Goal: Transaction & Acquisition: Purchase product/service

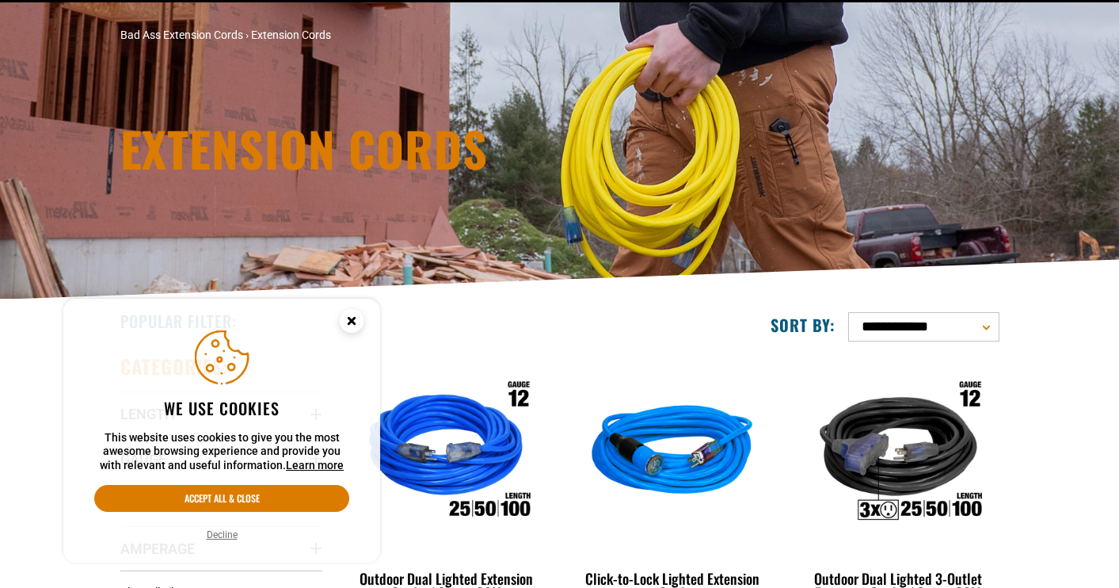
scroll to position [104, 0]
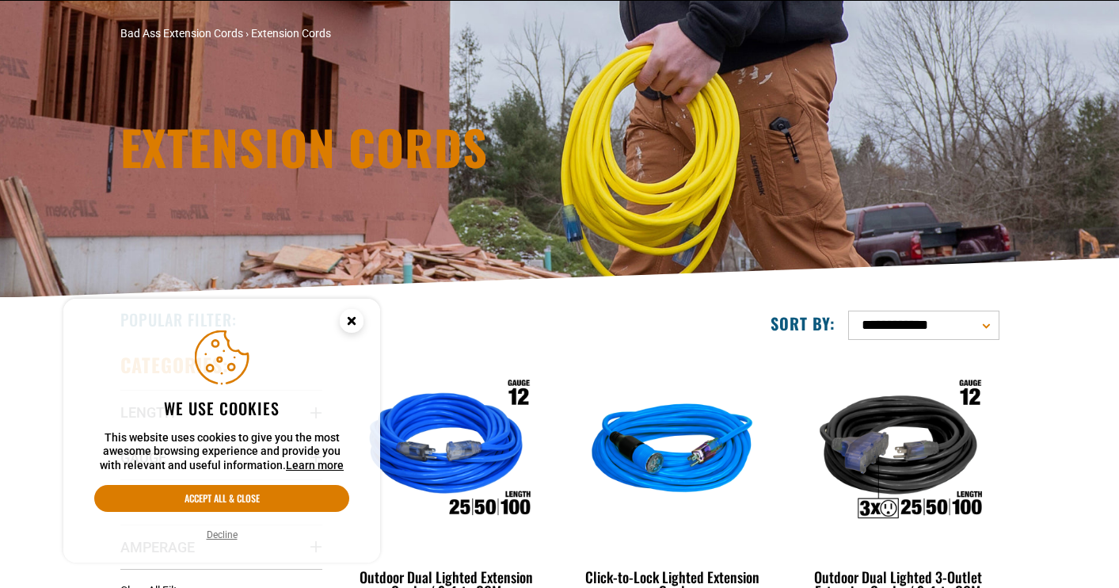
click at [354, 318] on icon "Cookie Consent" at bounding box center [352, 321] width 6 height 6
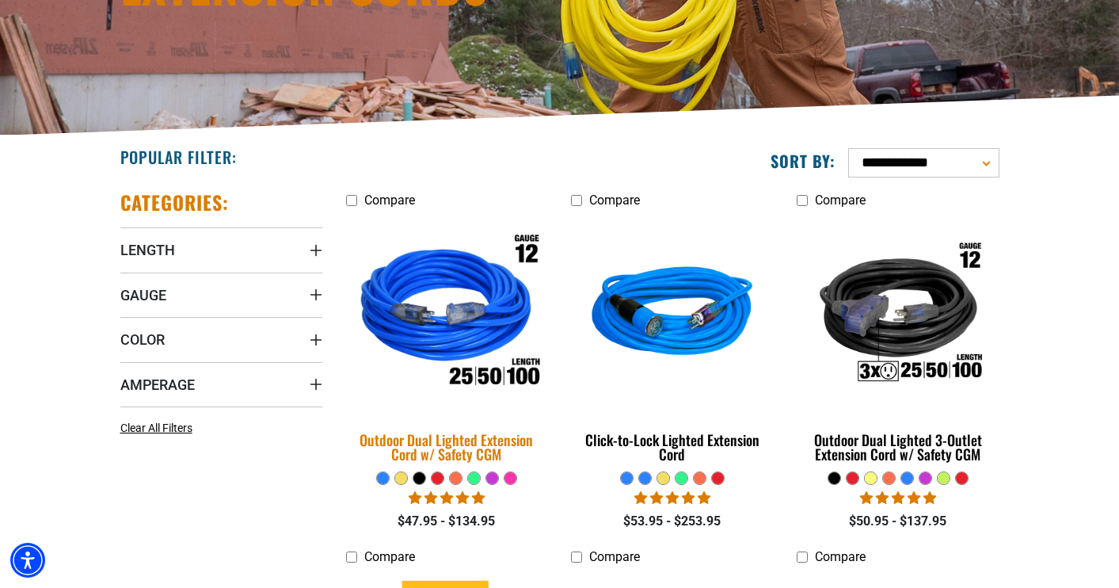
scroll to position [275, 0]
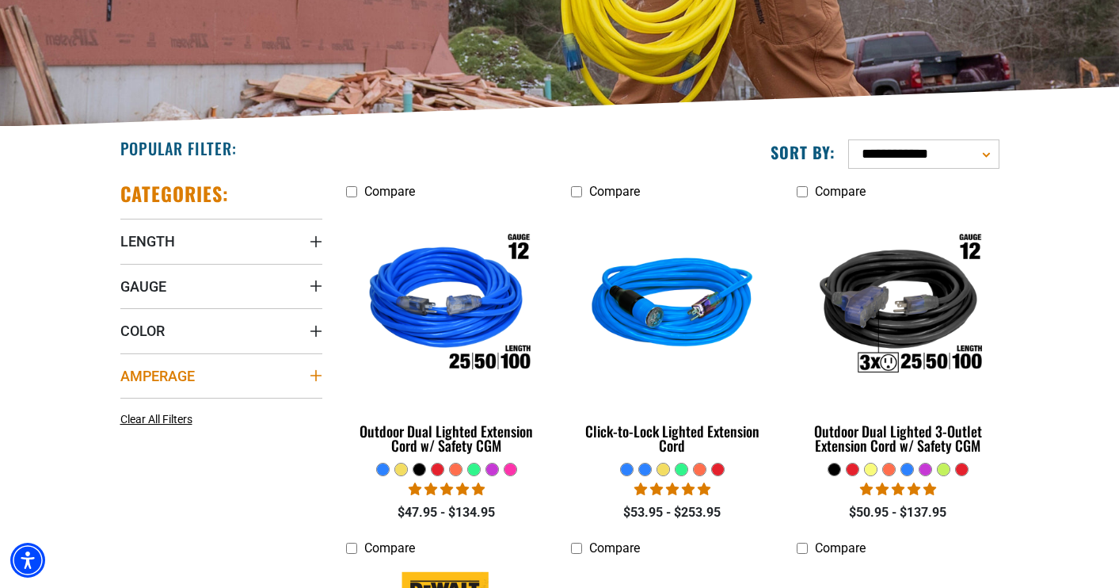
click at [203, 368] on summary "Amperage" at bounding box center [221, 375] width 202 height 44
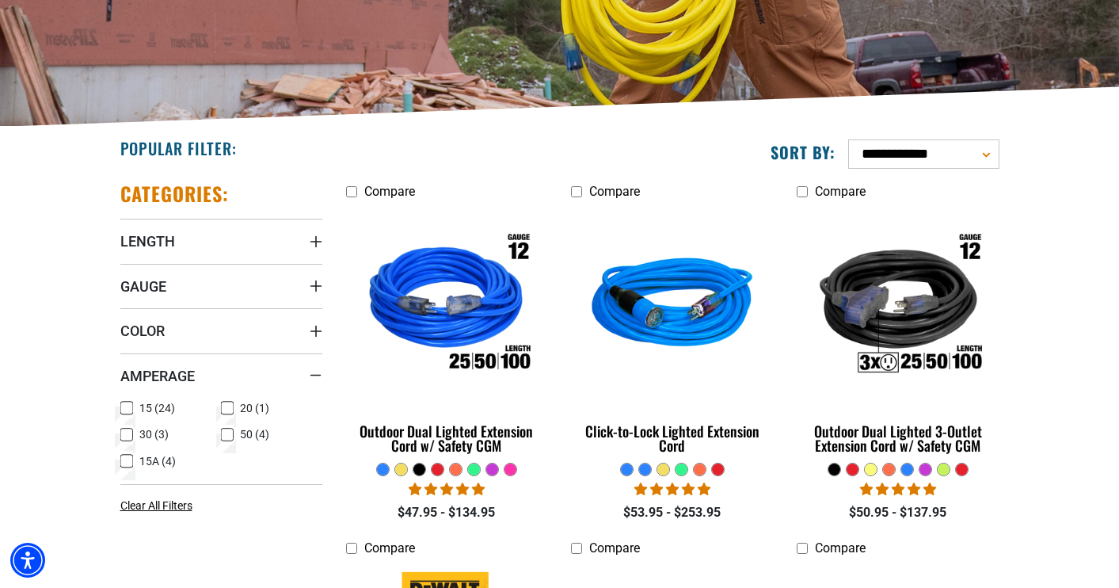
click at [231, 408] on icon at bounding box center [227, 408] width 13 height 21
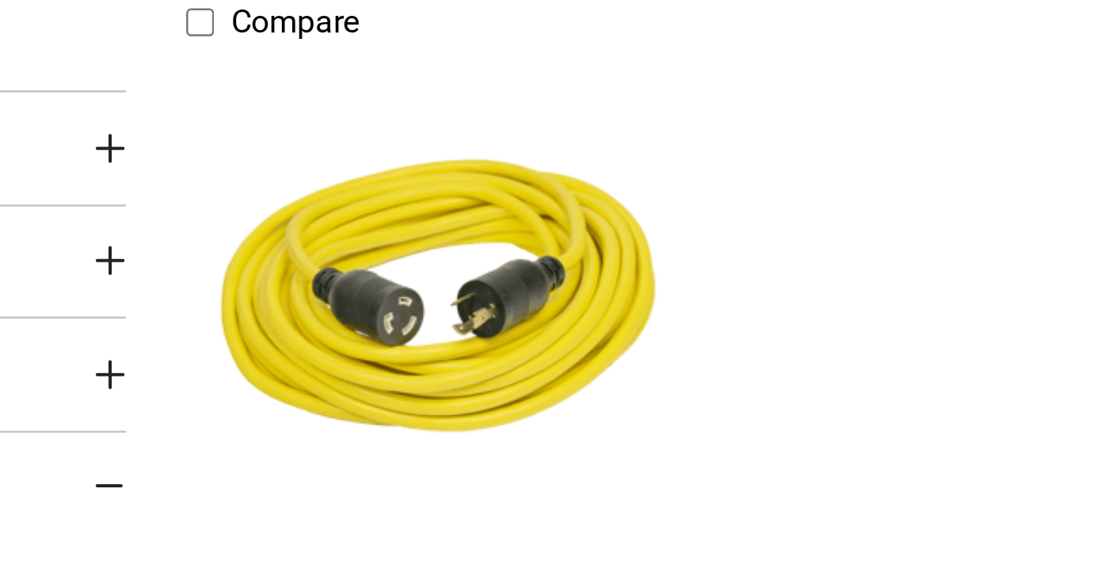
scroll to position [275, 0]
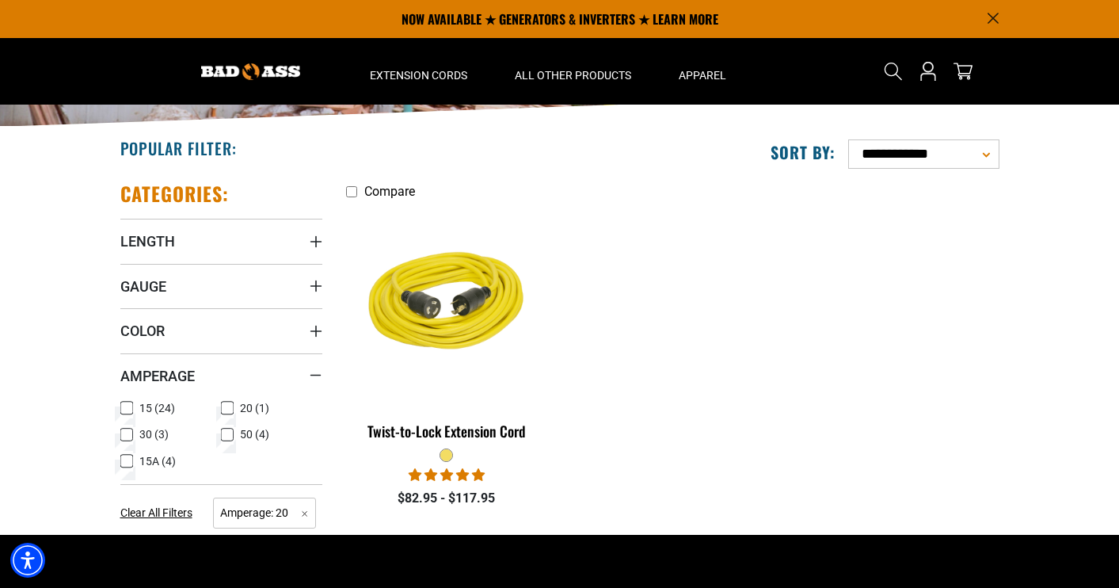
click at [142, 432] on span "30 (3)" at bounding box center [153, 434] width 29 height 11
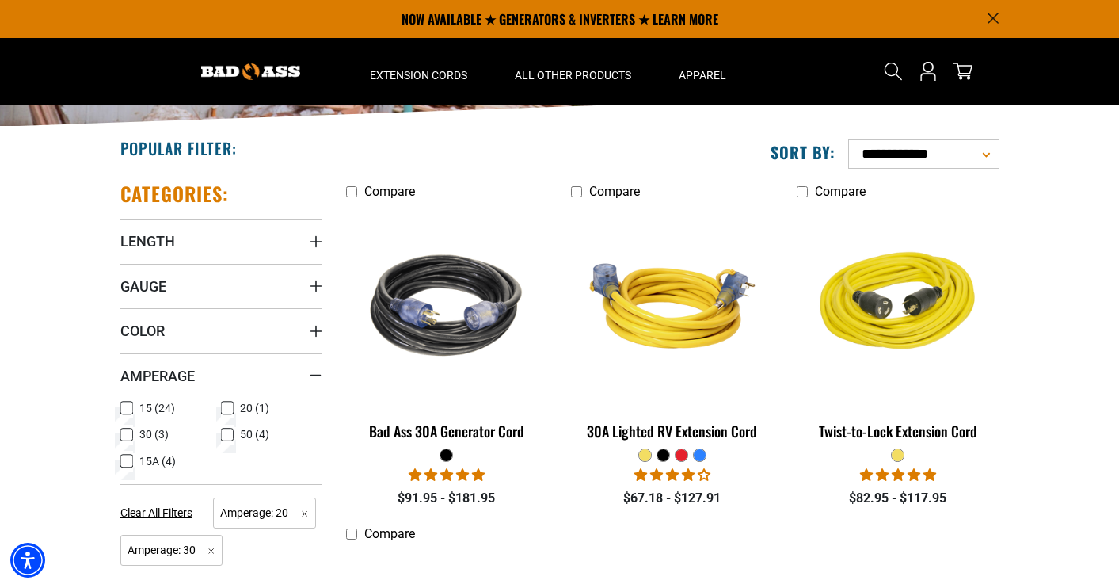
click at [231, 406] on icon at bounding box center [228, 408] width 10 height 9
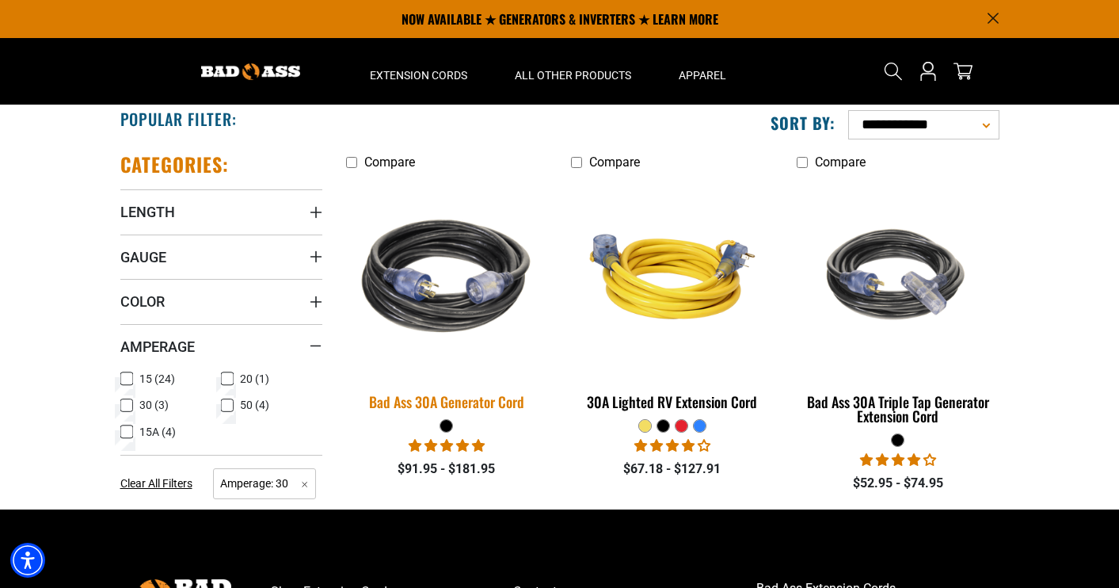
scroll to position [298, 0]
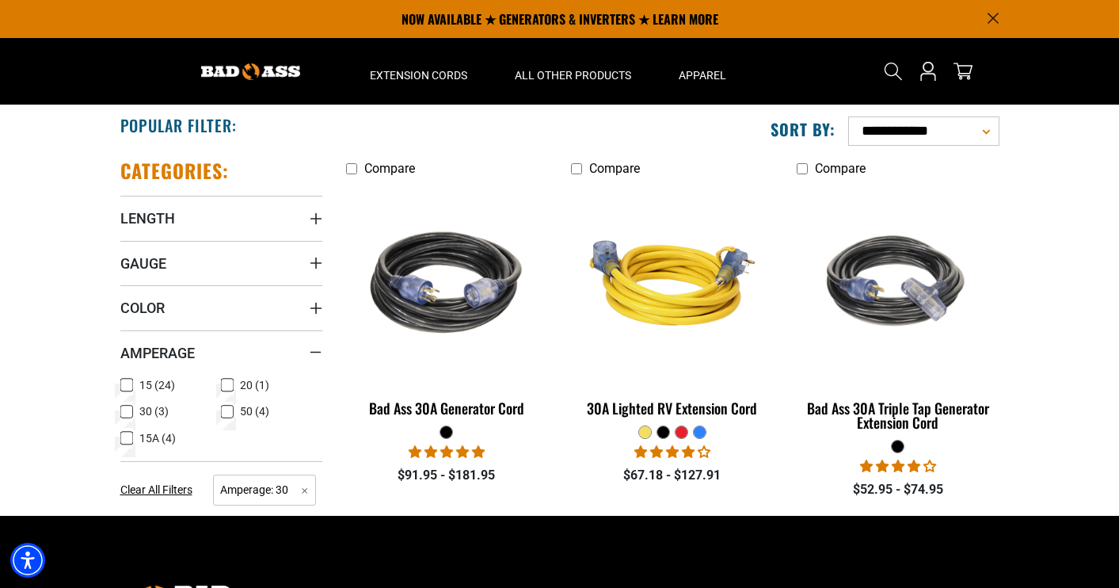
click at [228, 407] on icon at bounding box center [227, 412] width 13 height 21
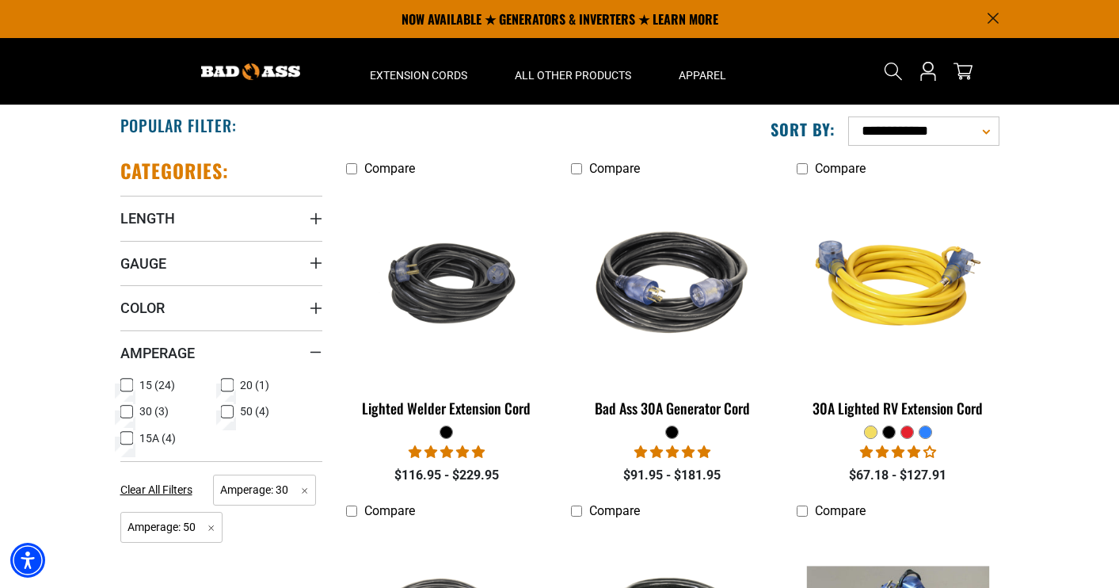
click at [132, 405] on rect at bounding box center [126, 411] width 13 height 13
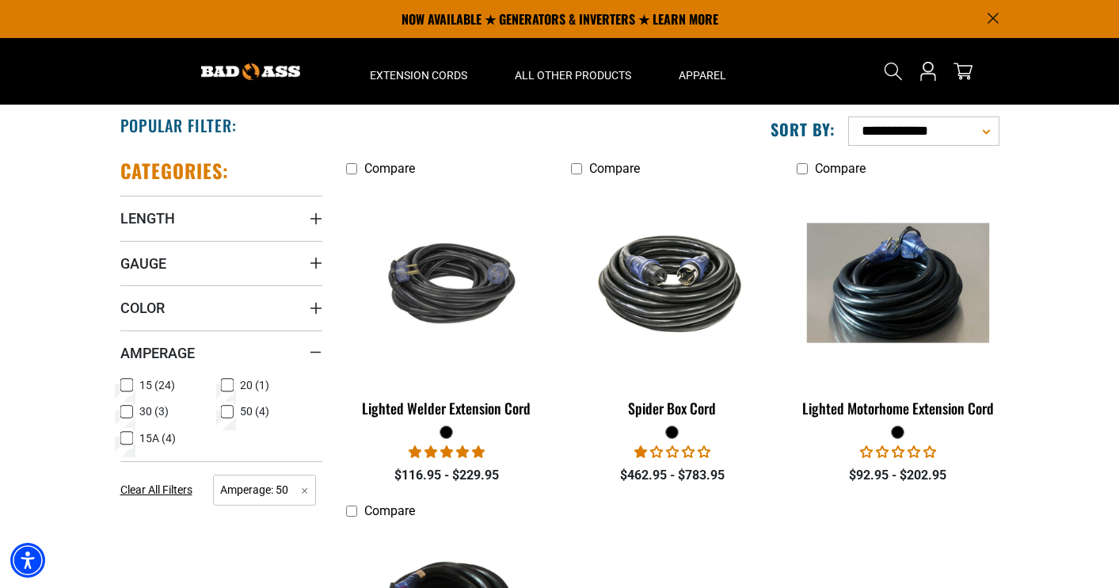
click at [227, 413] on icon at bounding box center [228, 412] width 10 height 9
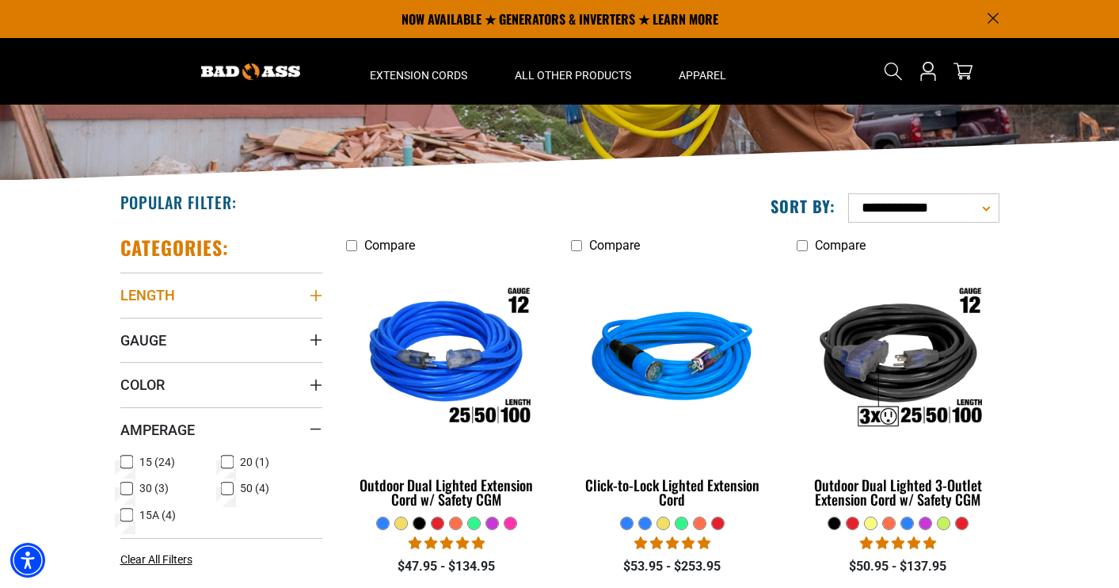
scroll to position [175, 0]
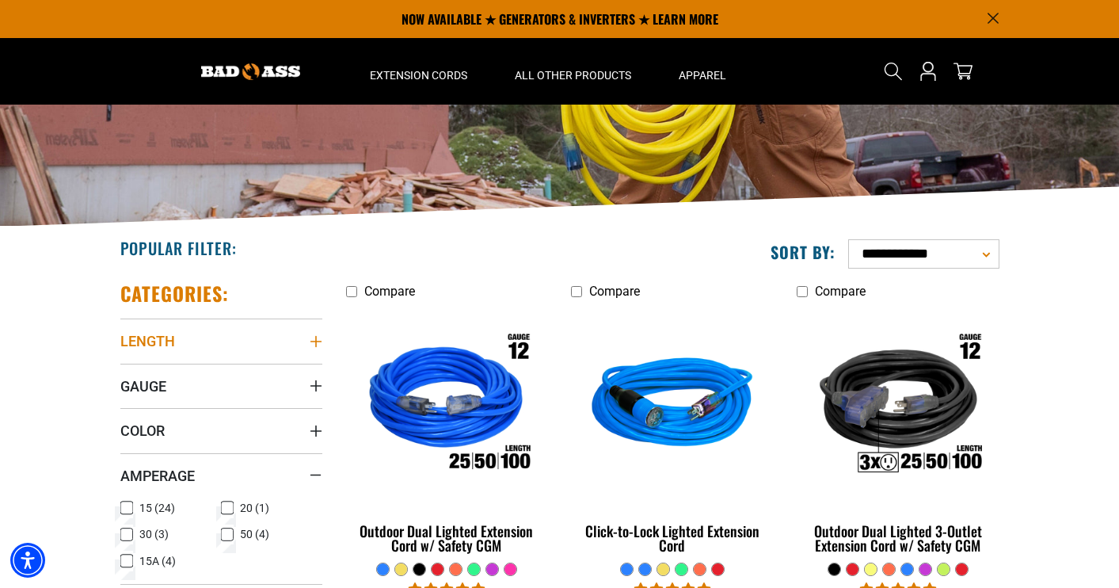
click at [219, 331] on summary "Length" at bounding box center [221, 340] width 202 height 44
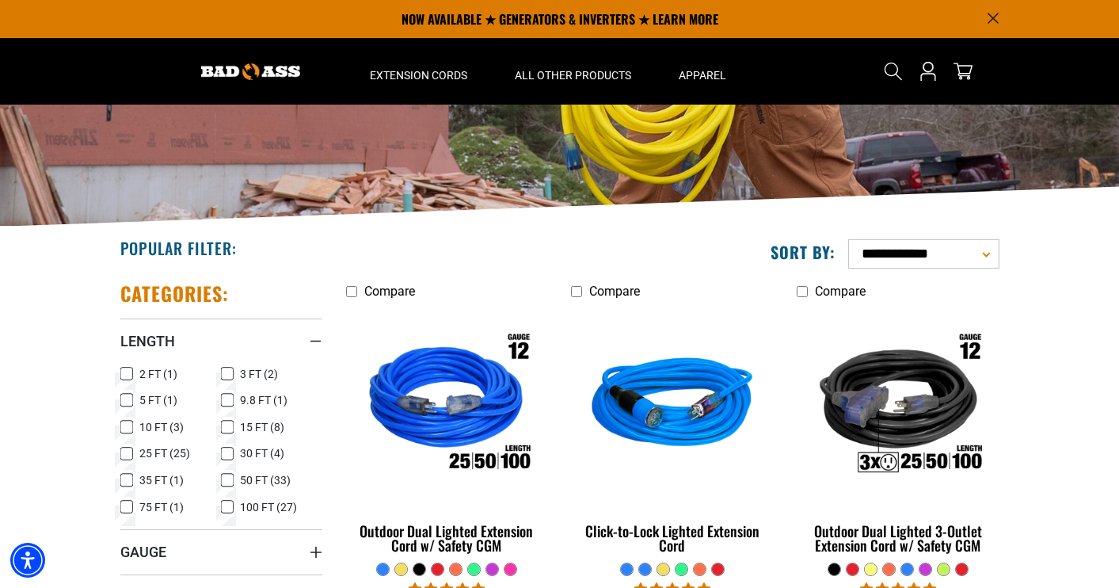
click at [149, 509] on span "75 FT (1)" at bounding box center [161, 506] width 44 height 11
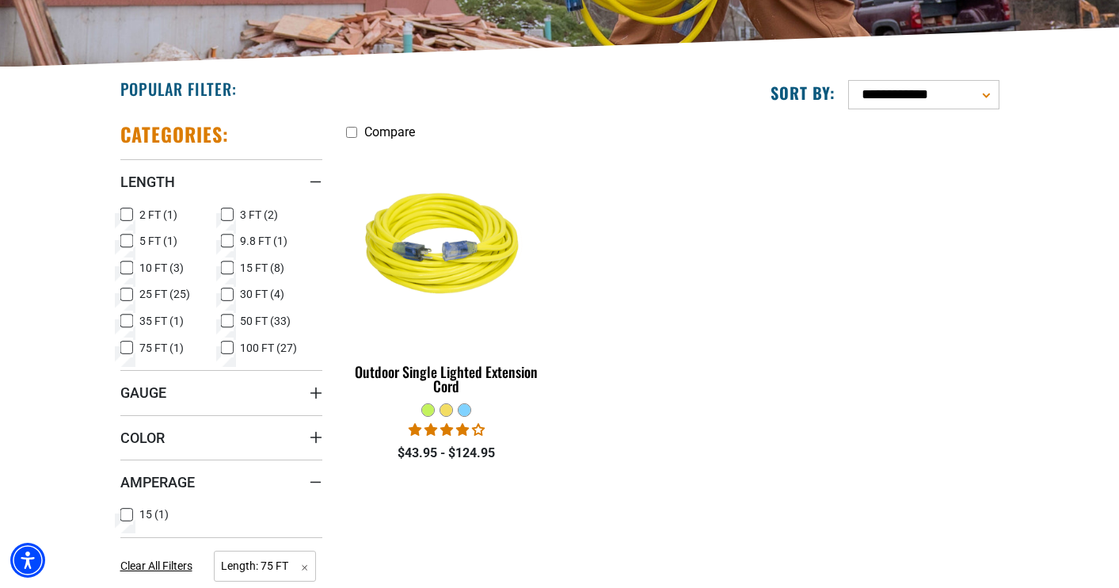
scroll to position [334, 0]
click at [490, 519] on div "Compare Outdoor Single Lighted Extension Cord 8 reviews $43.95 - $124.95" at bounding box center [672, 348] width 677 height 478
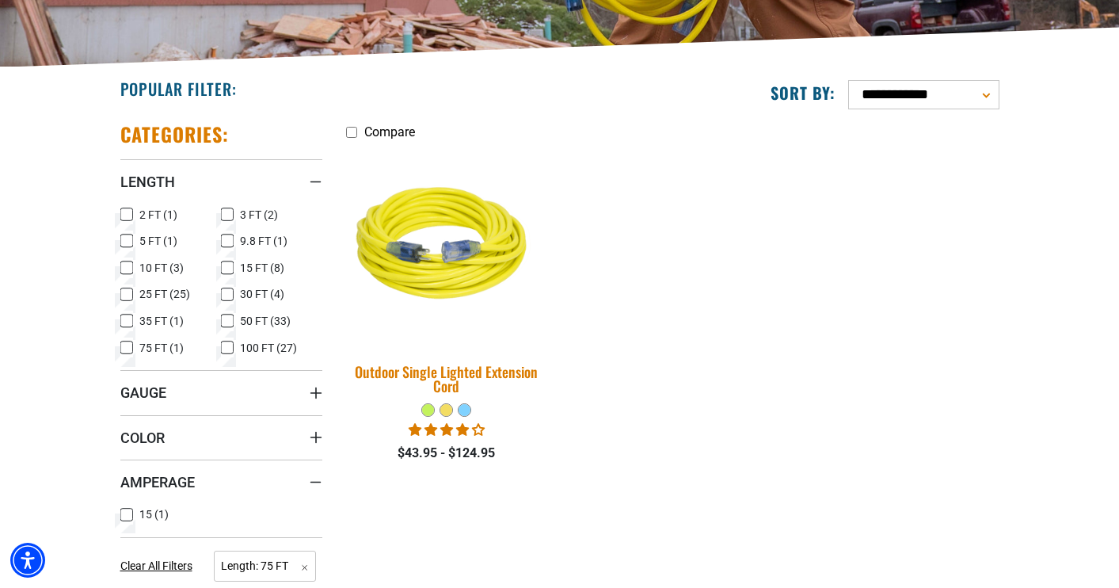
click at [435, 251] on img at bounding box center [447, 246] width 222 height 203
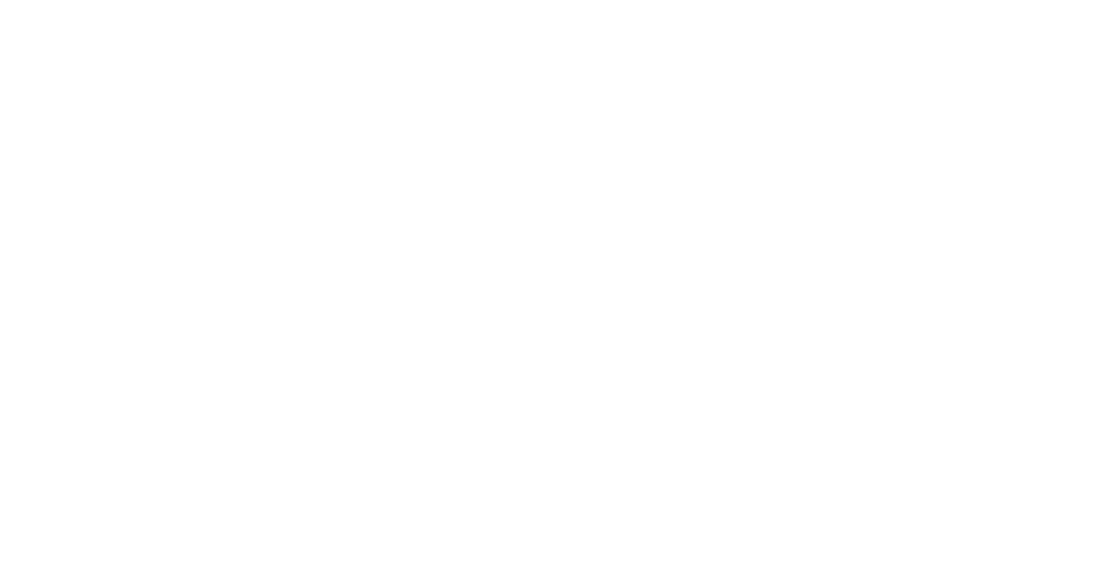
scroll to position [334, 0]
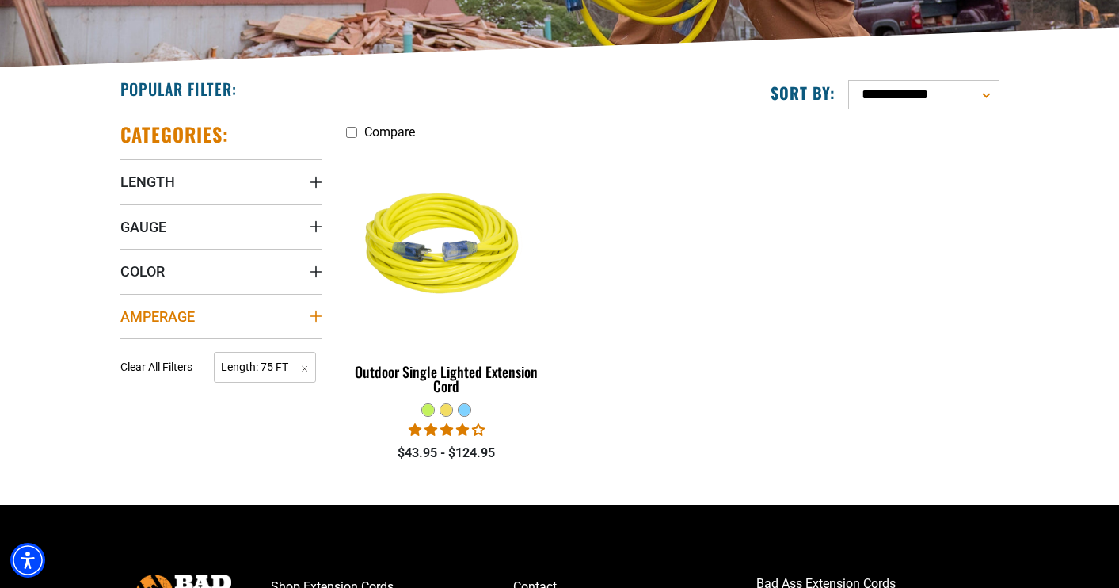
click at [194, 316] on span "Amperage" at bounding box center [157, 316] width 74 height 18
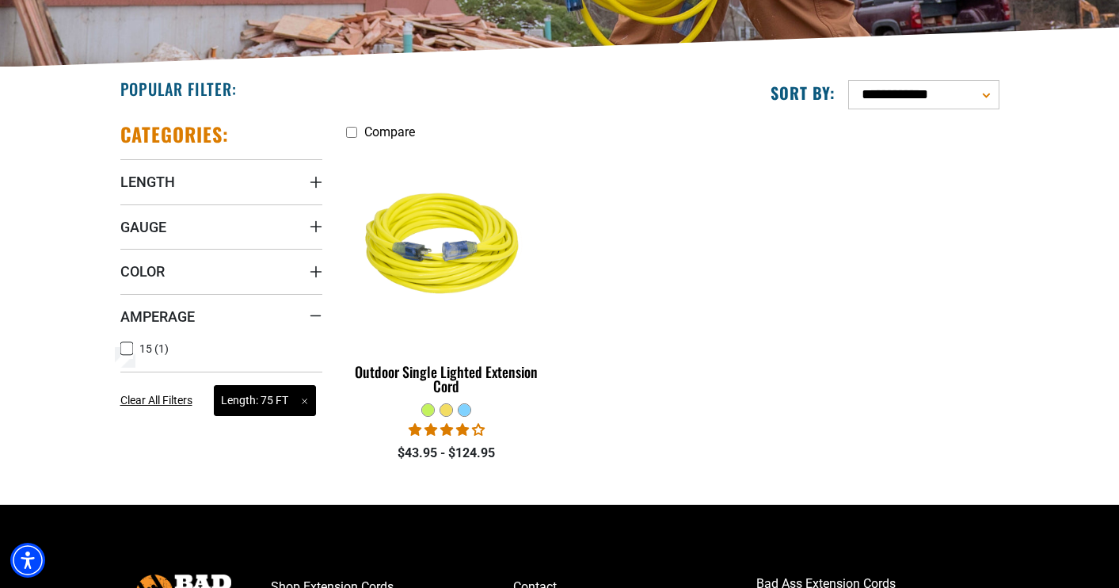
click at [306, 400] on span "Length: 75 FT Remove filter" at bounding box center [265, 400] width 102 height 31
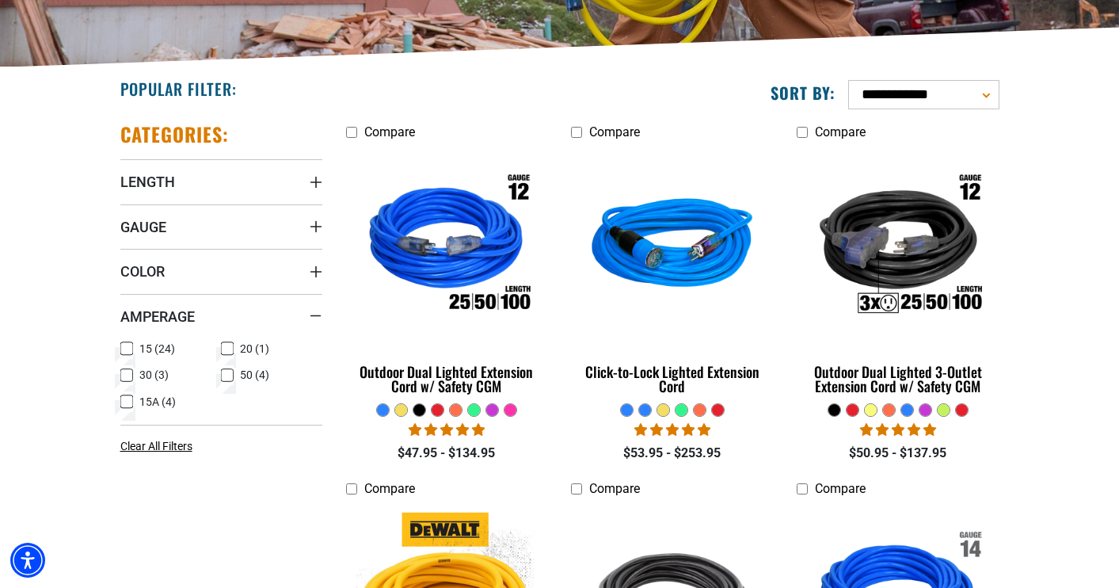
click at [230, 349] on icon at bounding box center [227, 348] width 13 height 21
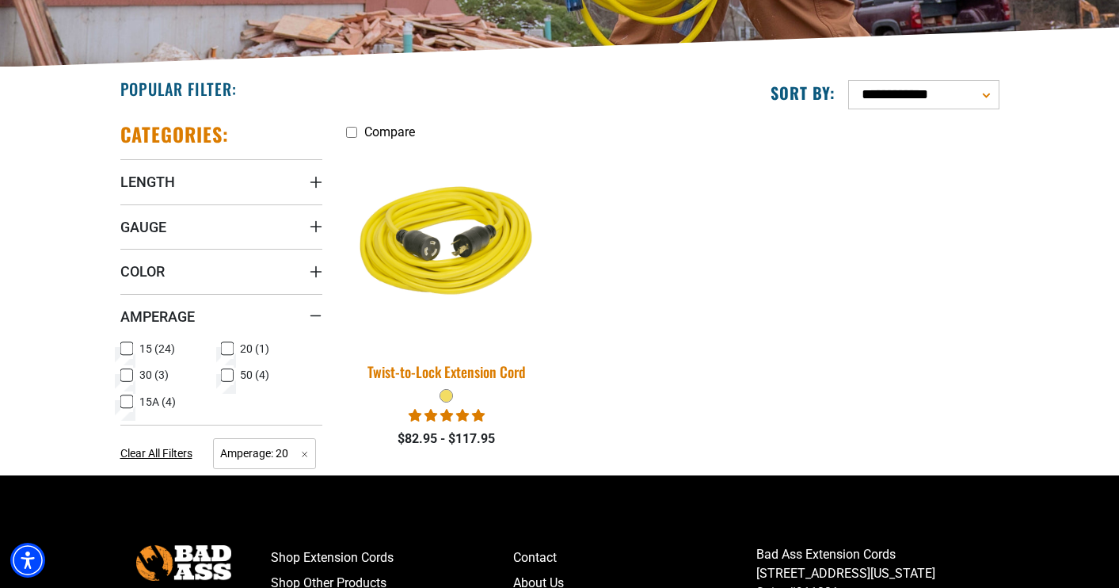
click at [464, 240] on img at bounding box center [447, 246] width 222 height 203
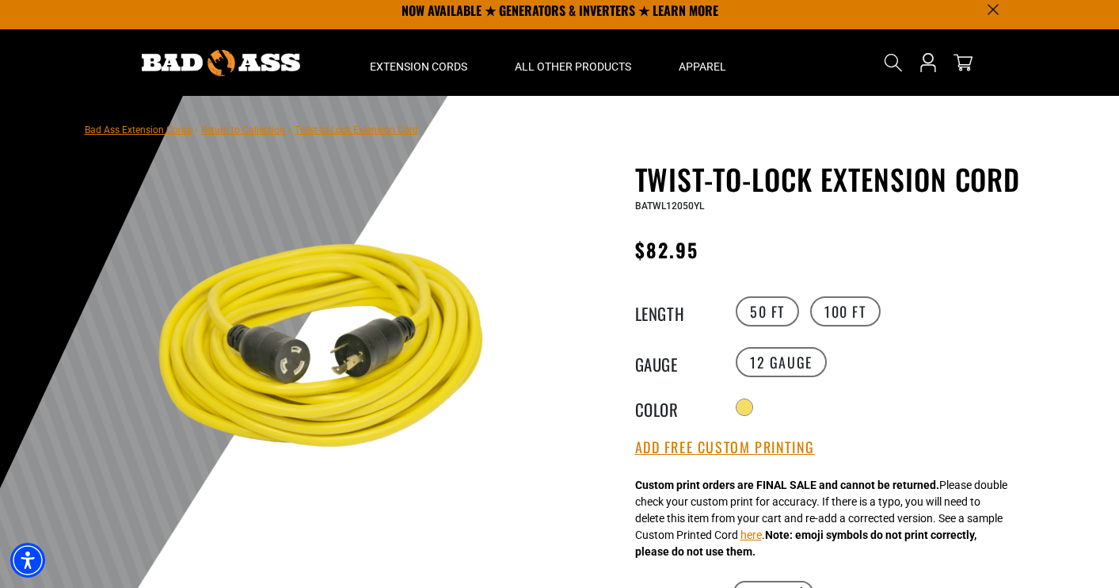
scroll to position [19, 0]
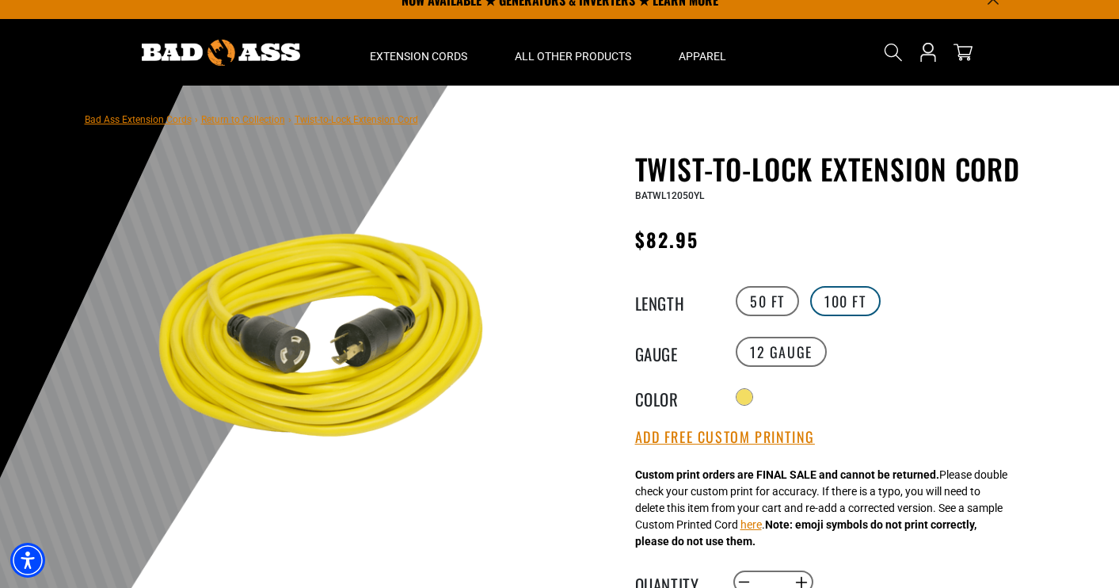
click at [842, 316] on label "100 FT" at bounding box center [845, 301] width 71 height 30
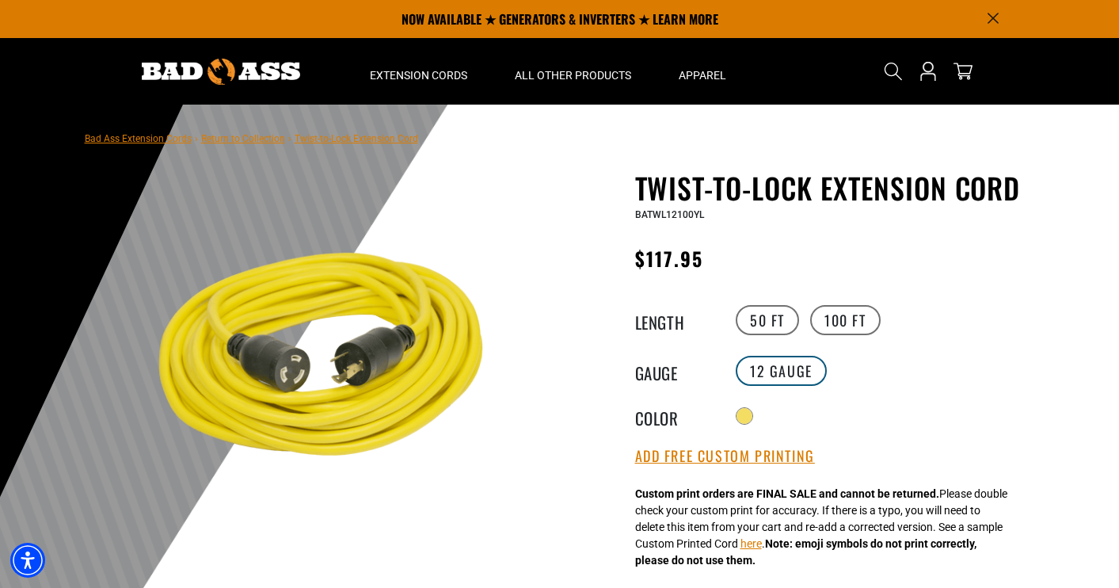
click at [777, 386] on label "12 Gauge" at bounding box center [781, 371] width 91 height 30
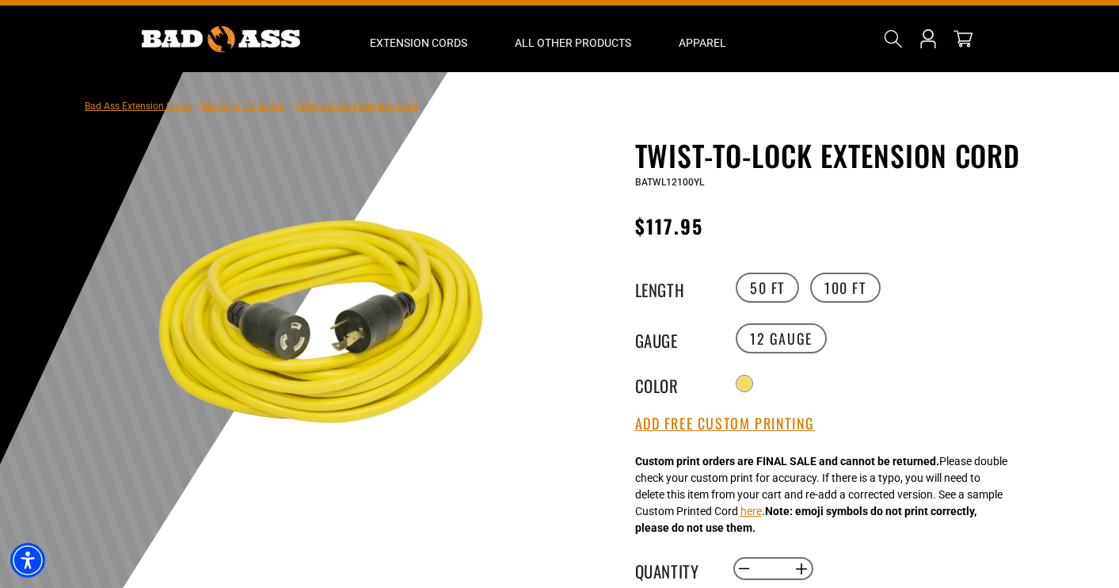
scroll to position [36, 0]
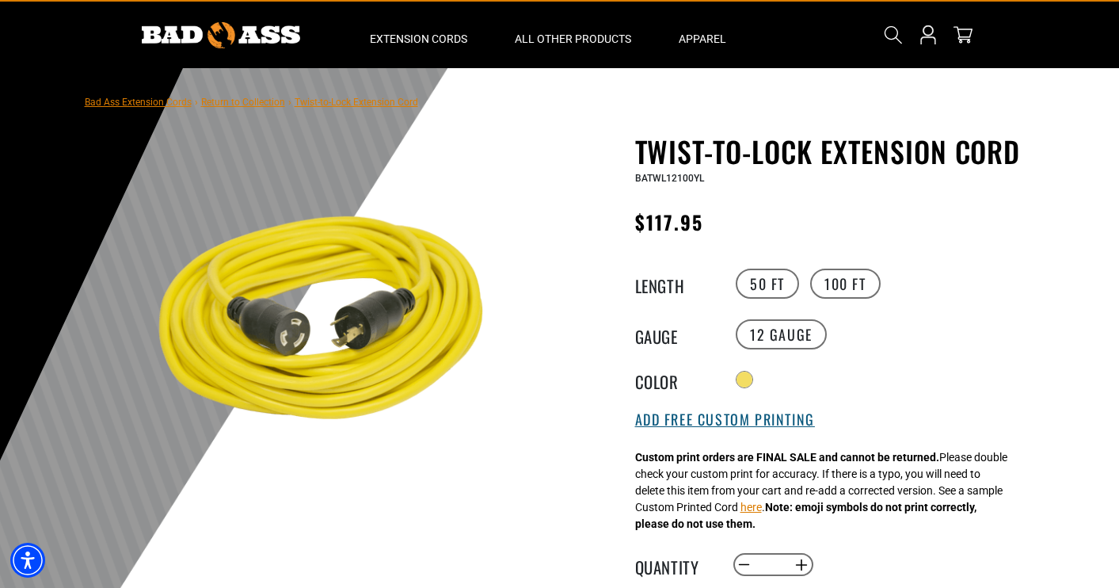
click at [645, 429] on button "Add Free Custom Printing" at bounding box center [725, 419] width 180 height 17
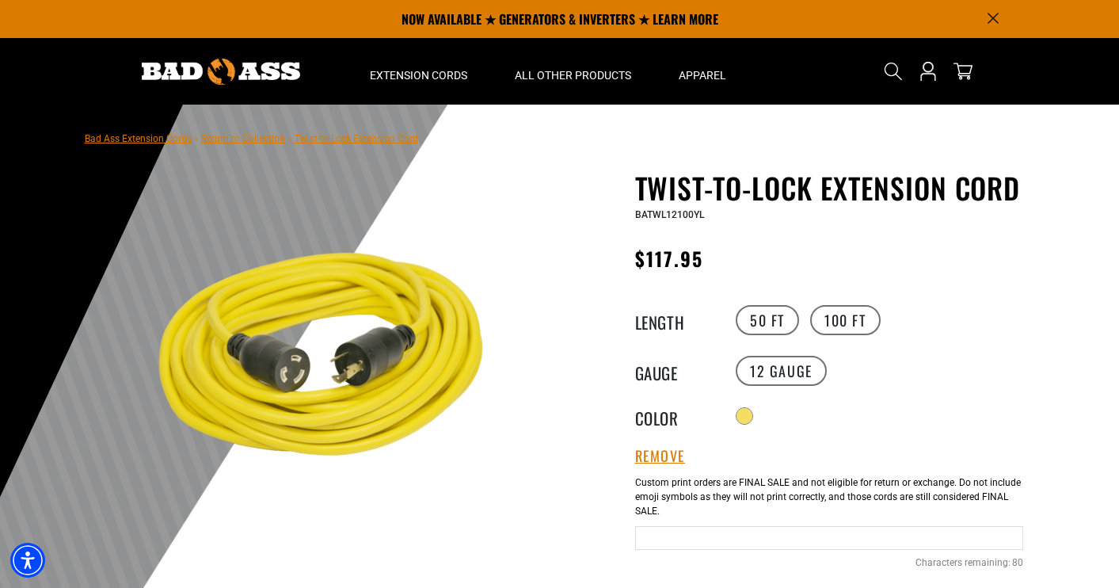
scroll to position [0, 0]
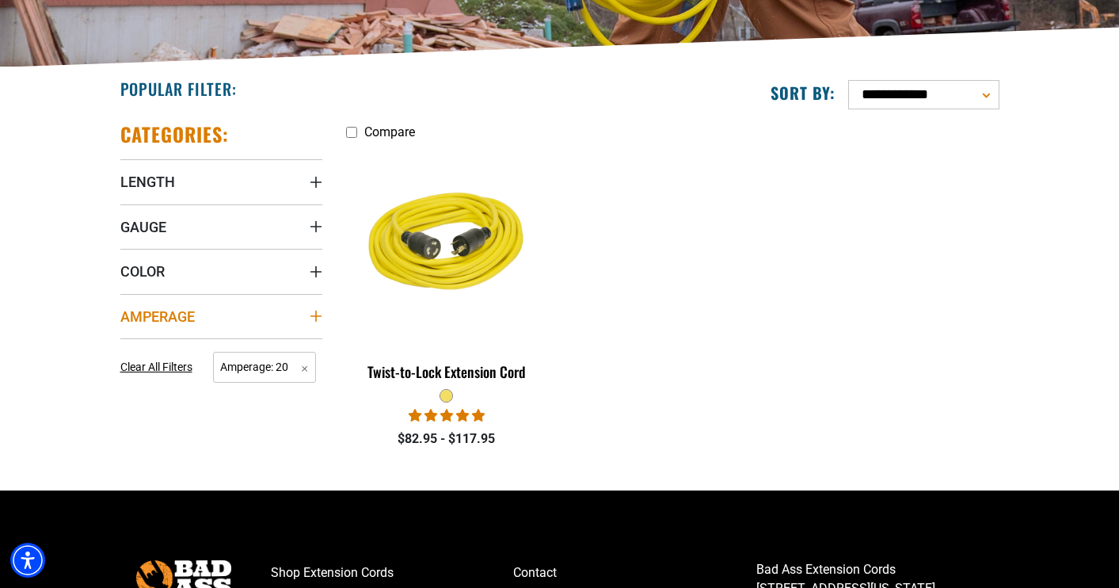
click at [170, 317] on span "Amperage" at bounding box center [157, 316] width 74 height 18
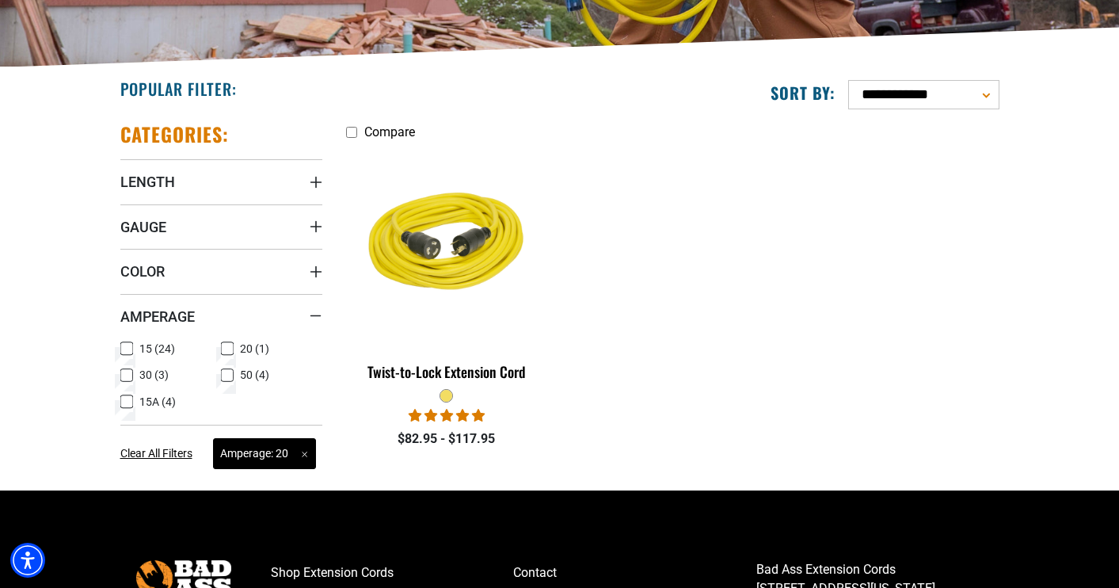
click at [298, 451] on span "Amperage: 20 Remove filter" at bounding box center [264, 453] width 103 height 31
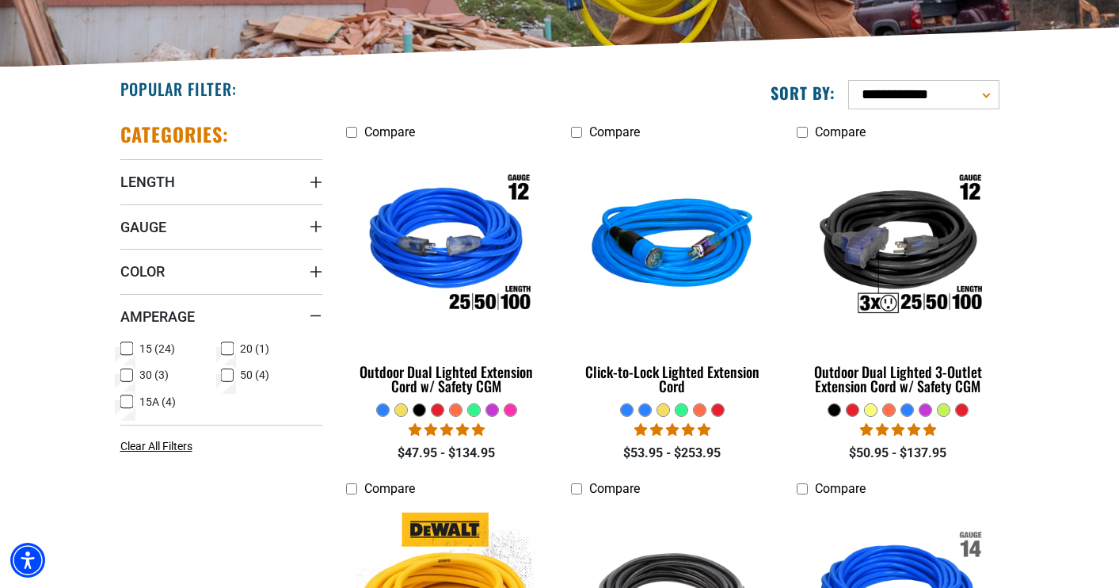
click at [149, 374] on span "30 (3)" at bounding box center [153, 374] width 29 height 11
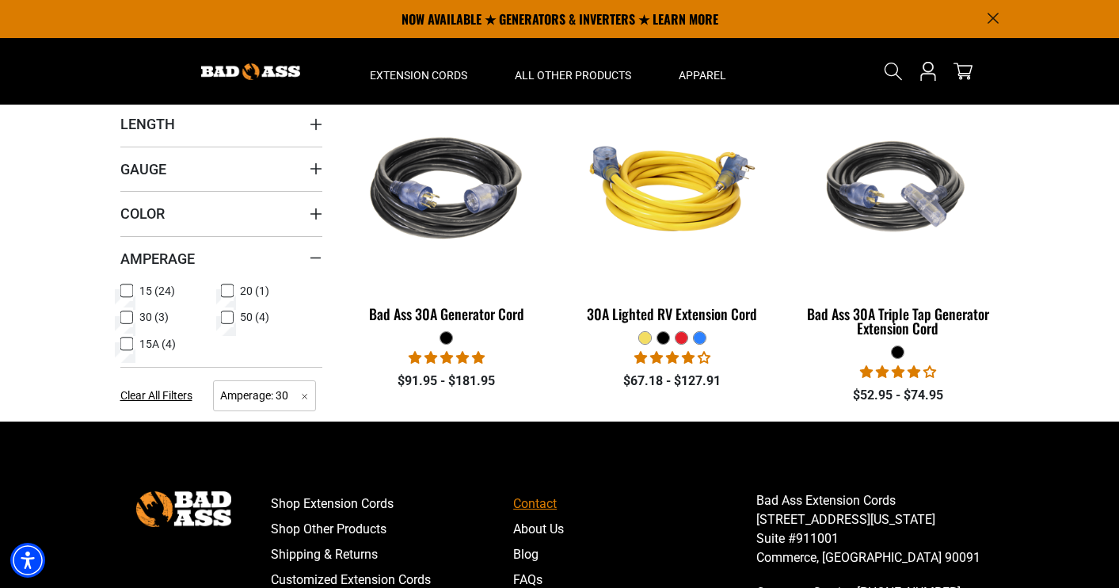
scroll to position [389, 0]
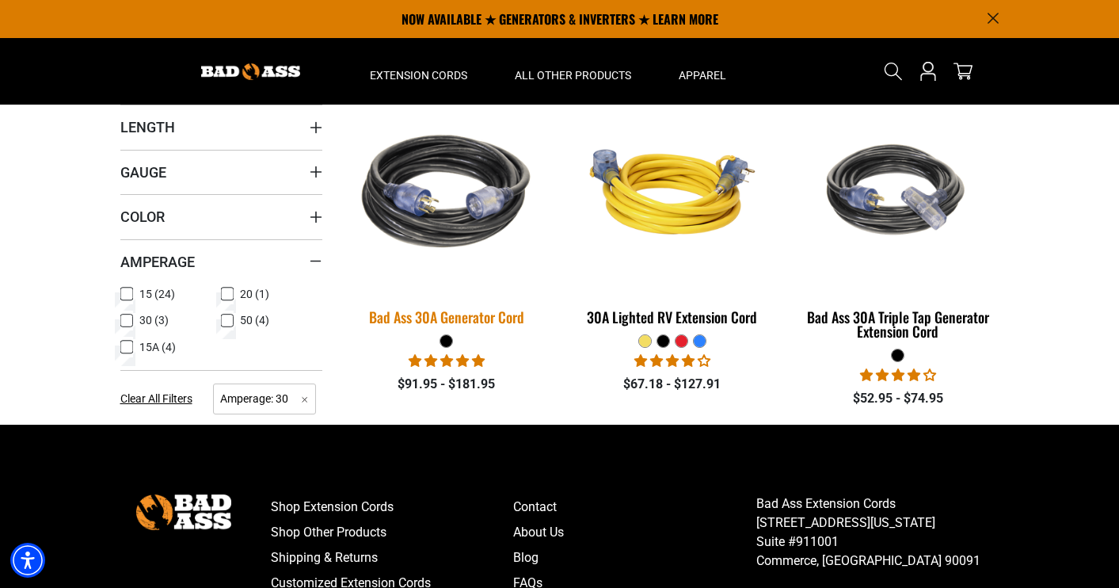
click at [480, 226] on img at bounding box center [447, 191] width 222 height 203
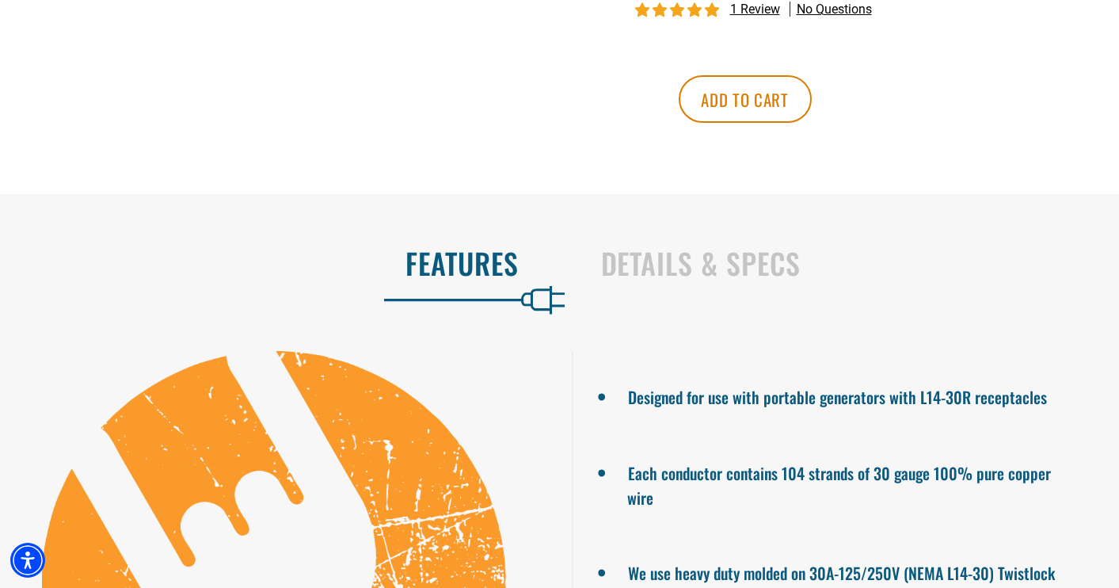
scroll to position [825, 0]
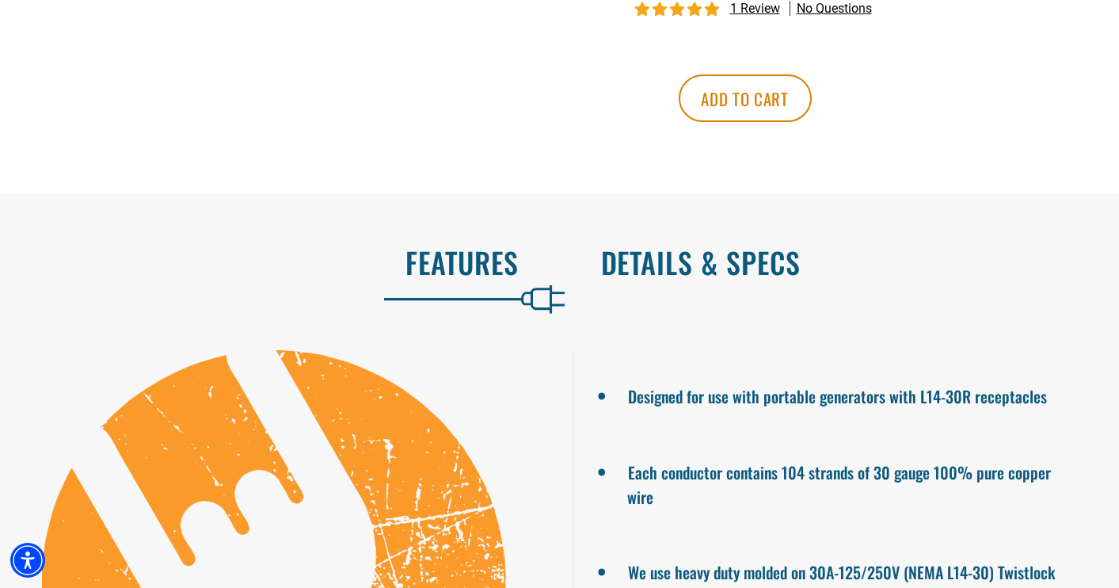
click at [664, 279] on h2 "Details & Specs" at bounding box center [844, 262] width 486 height 33
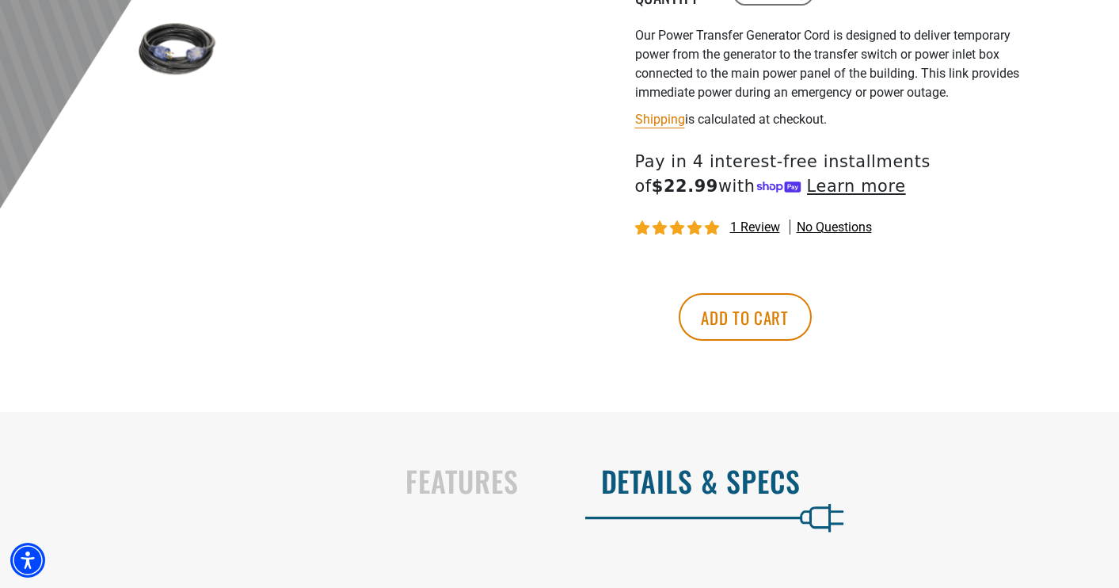
scroll to position [655, 0]
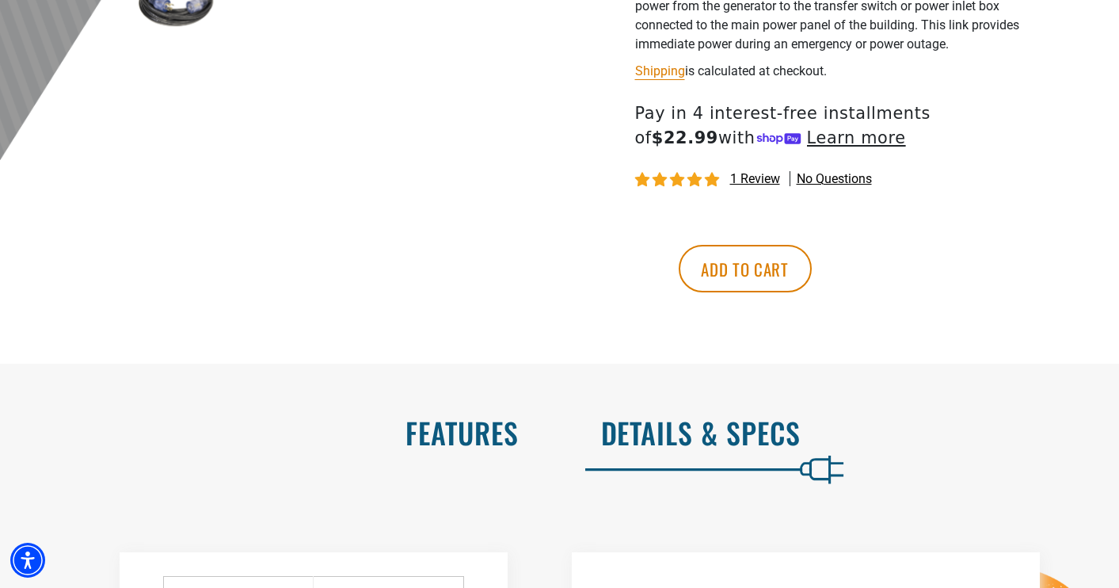
click at [482, 445] on h2 "Features" at bounding box center [276, 432] width 486 height 33
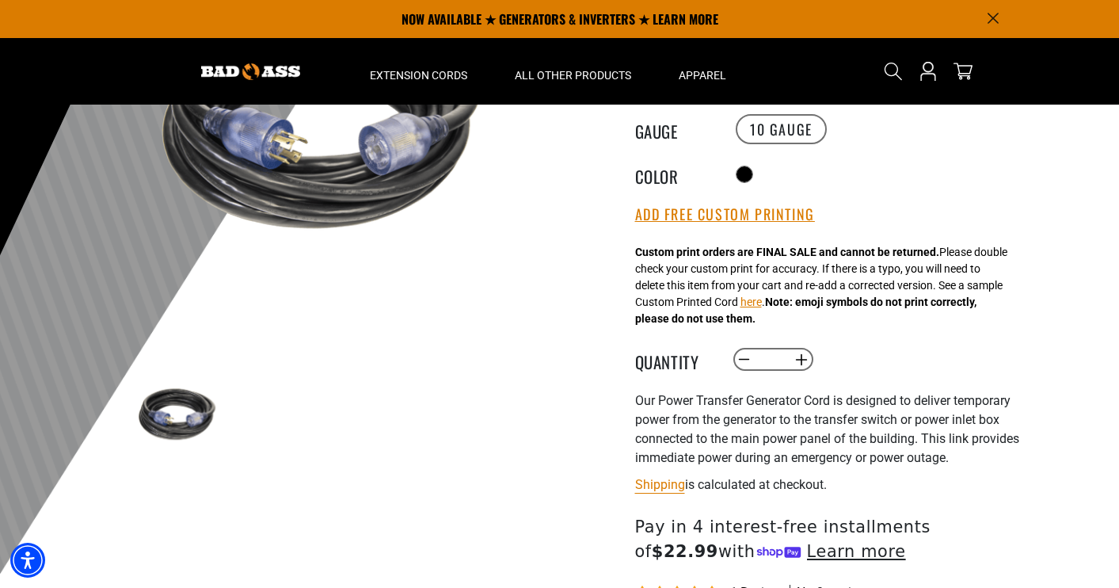
scroll to position [241, 0]
click at [172, 433] on img at bounding box center [178, 415] width 92 height 92
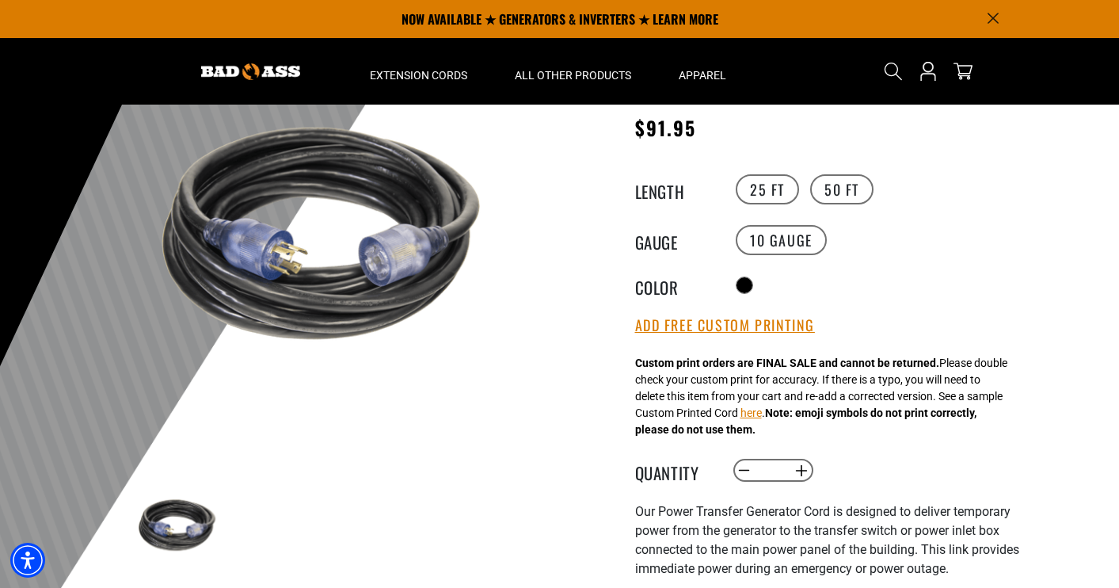
scroll to position [75, 0]
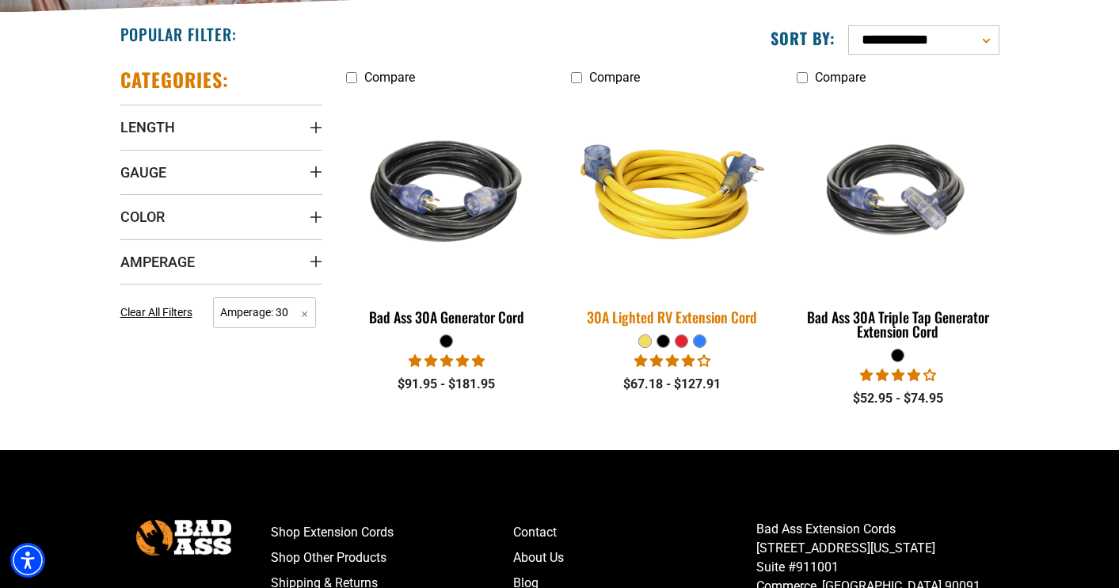
click at [669, 209] on img at bounding box center [673, 191] width 222 height 203
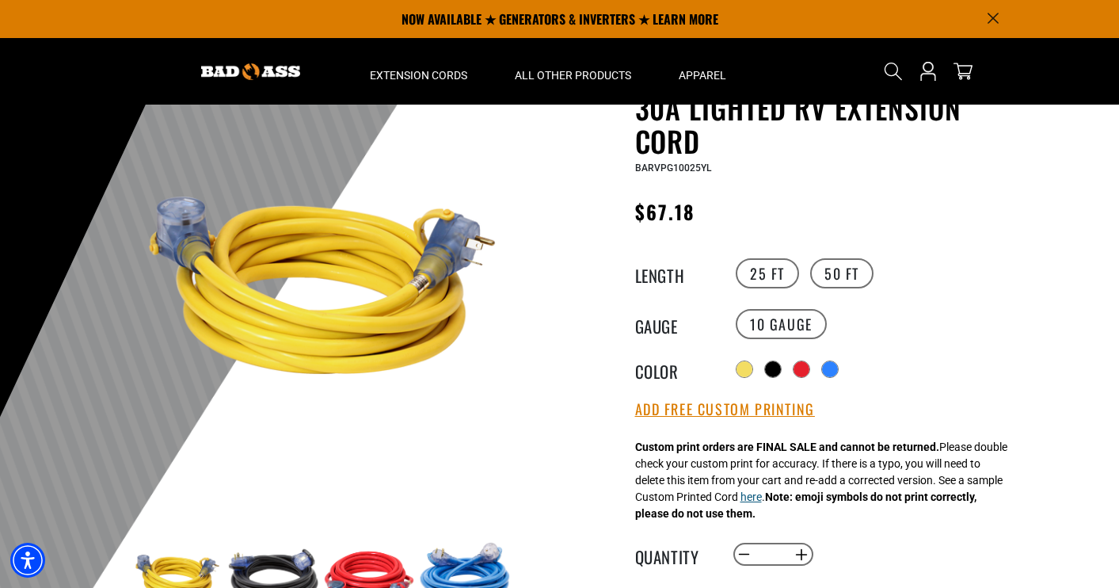
scroll to position [56, 0]
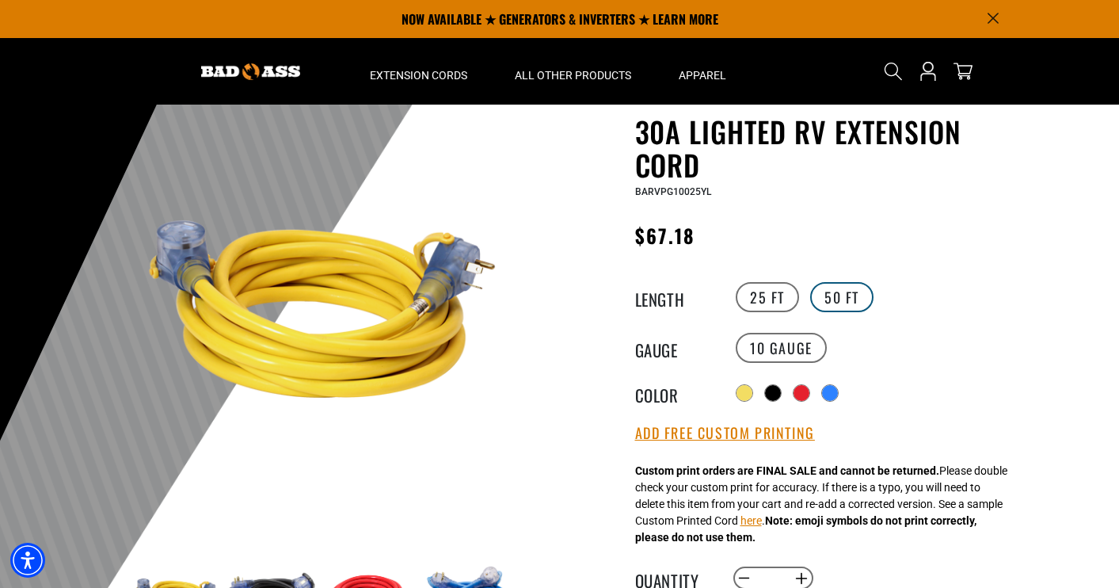
click at [836, 299] on label "50 FT" at bounding box center [841, 297] width 63 height 30
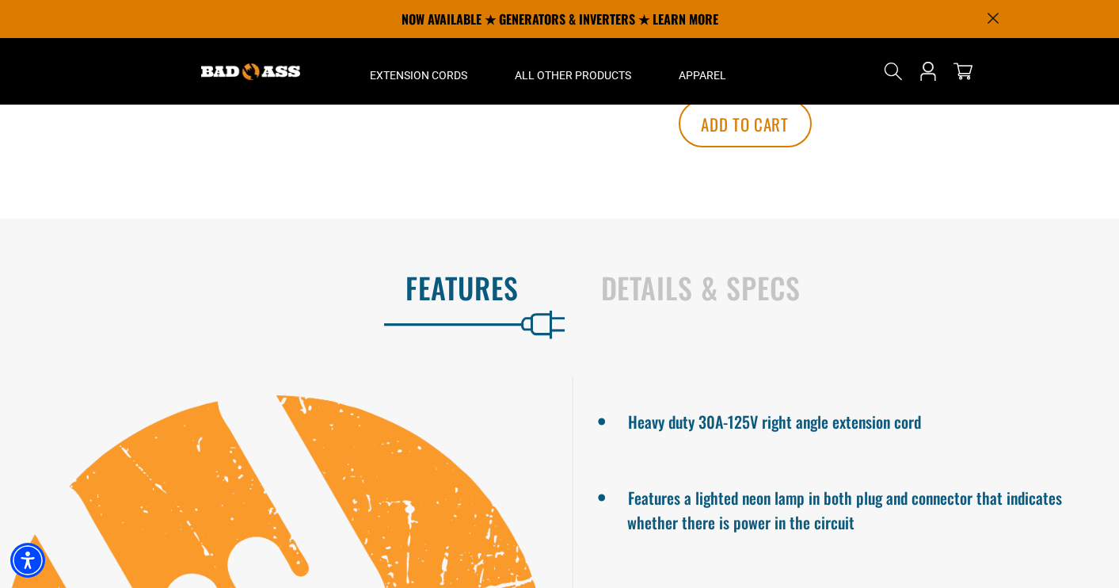
scroll to position [708, 0]
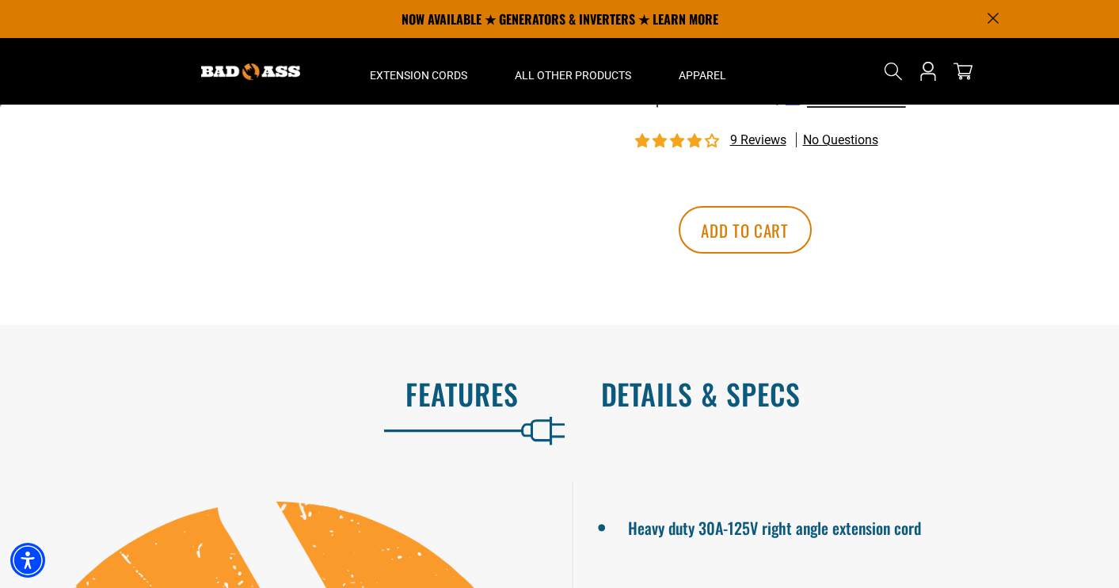
click at [659, 410] on h2 "Details & Specs" at bounding box center [844, 393] width 486 height 33
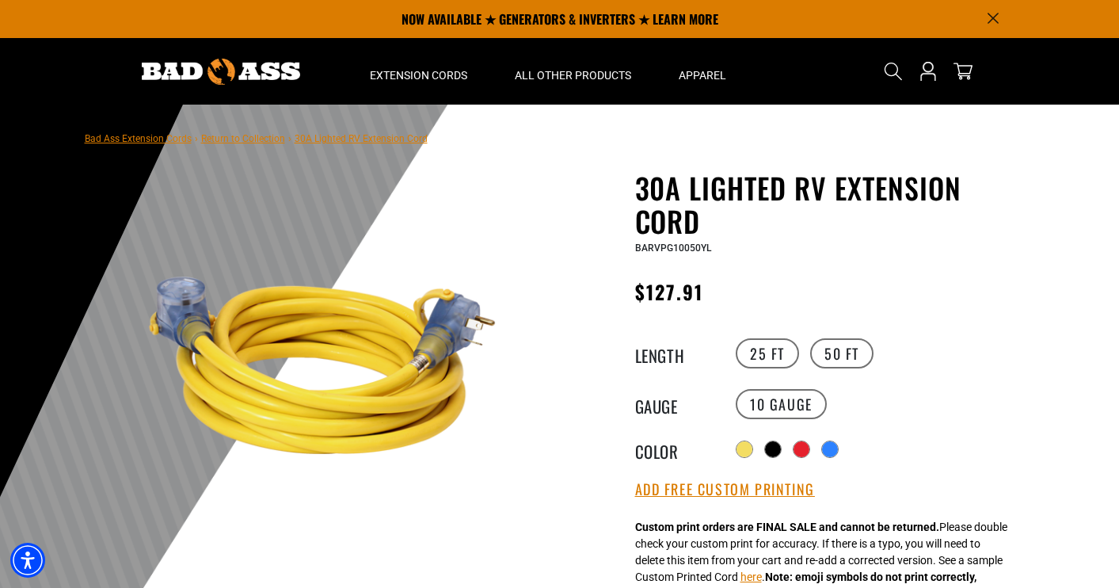
scroll to position [0, 0]
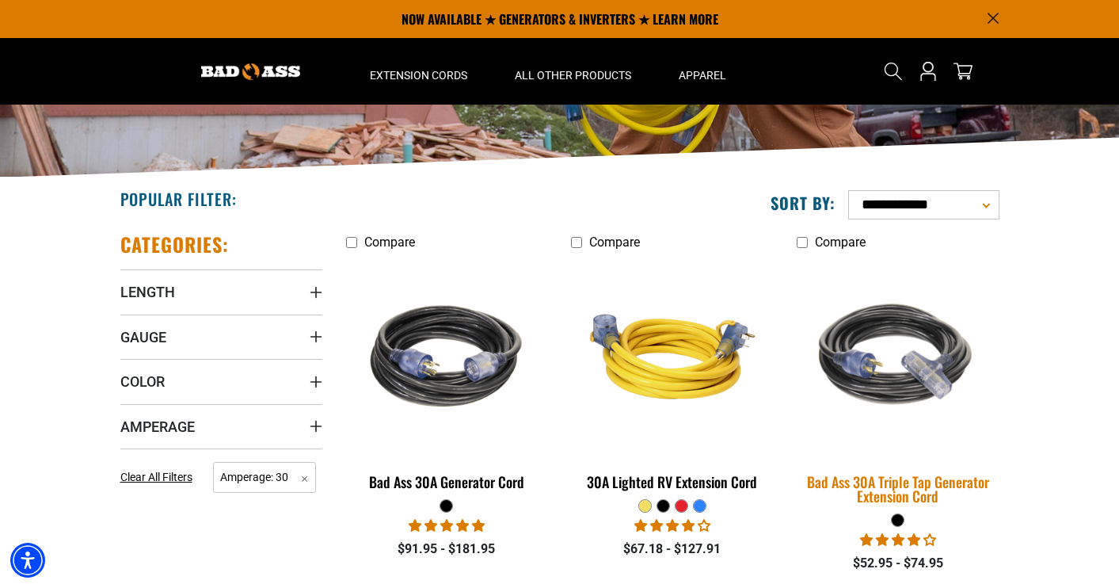
scroll to position [223, 0]
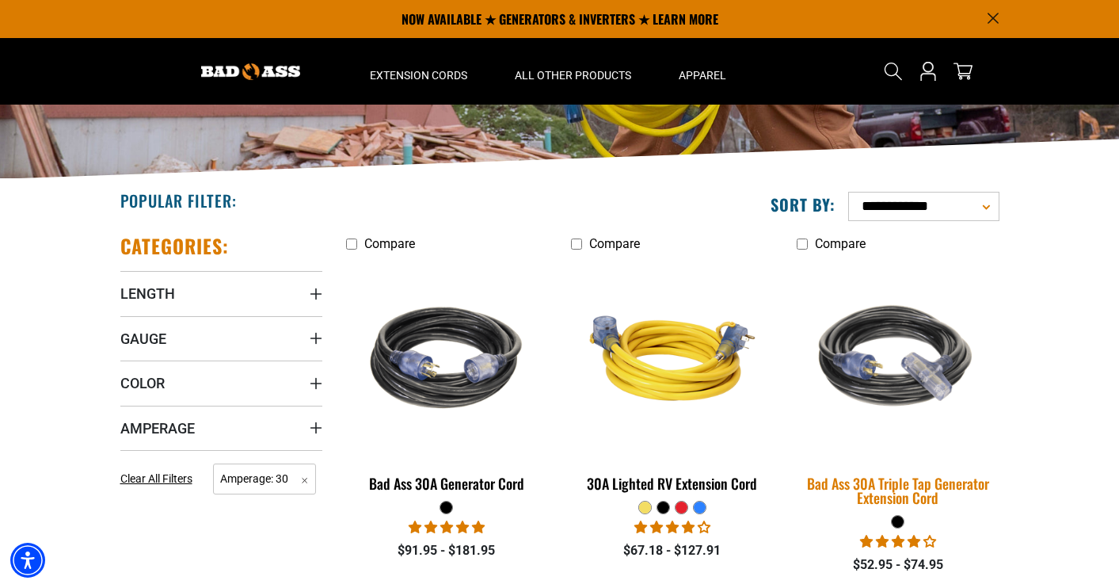
click at [876, 376] on img at bounding box center [898, 358] width 222 height 203
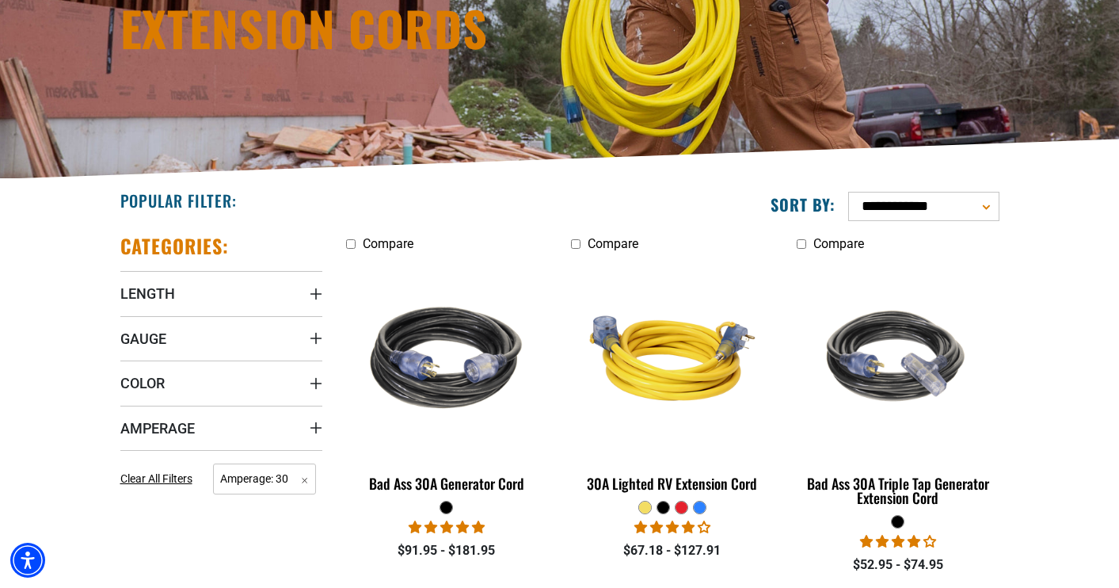
scroll to position [334, 0]
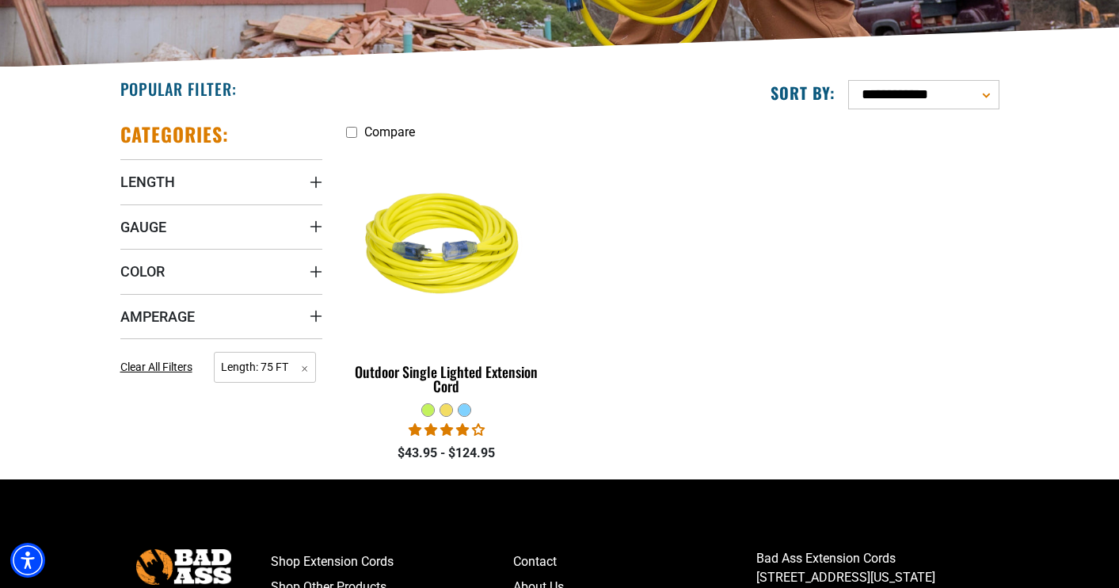
scroll to position [175, 0]
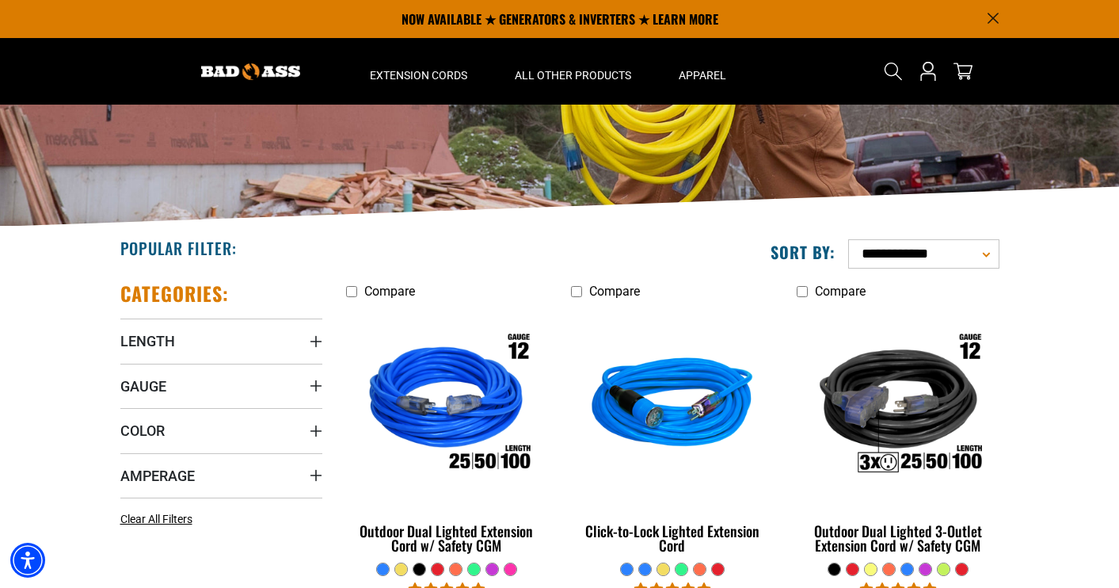
scroll to position [298, 0]
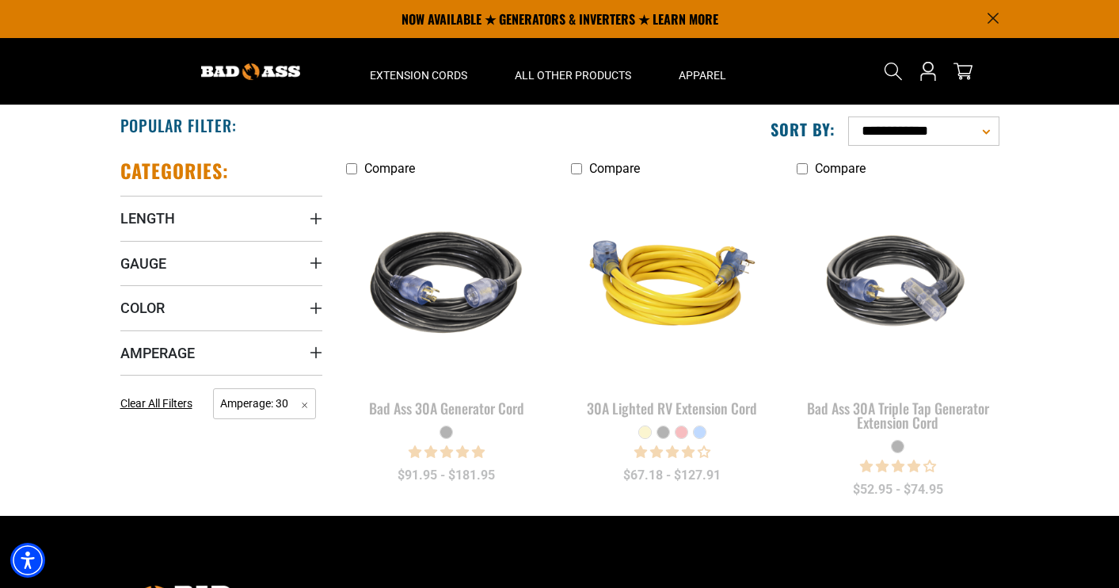
scroll to position [275, 0]
